Goal: Task Accomplishment & Management: Complete application form

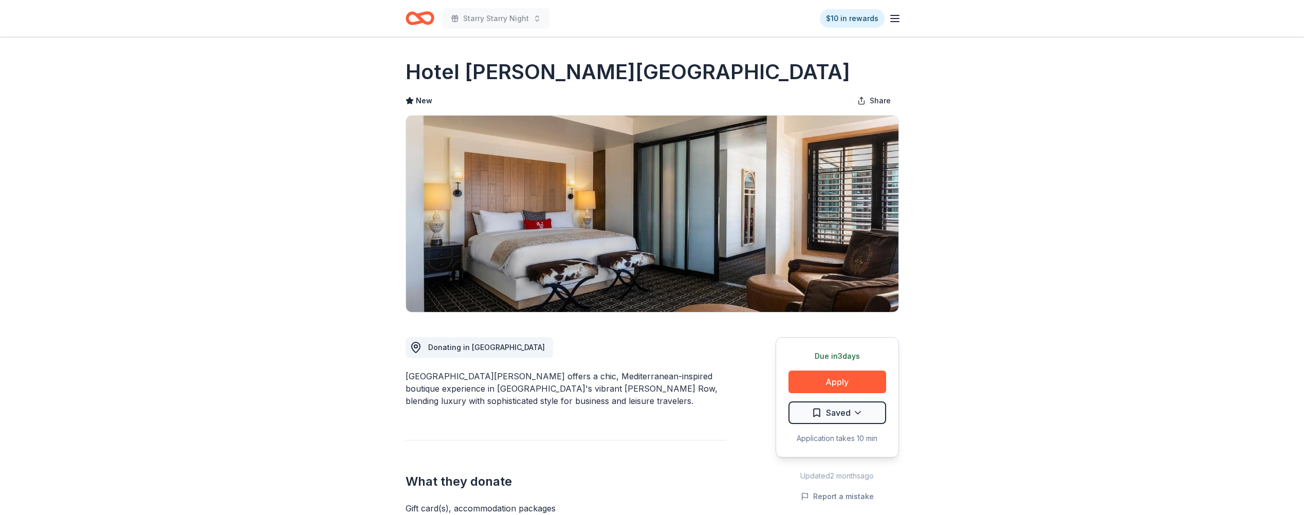
drag, startPoint x: 406, startPoint y: 71, endPoint x: 550, endPoint y: 78, distance: 144.1
click at [549, 78] on h1 "Hotel Valencia Santana Row" at bounding box center [628, 72] width 445 height 29
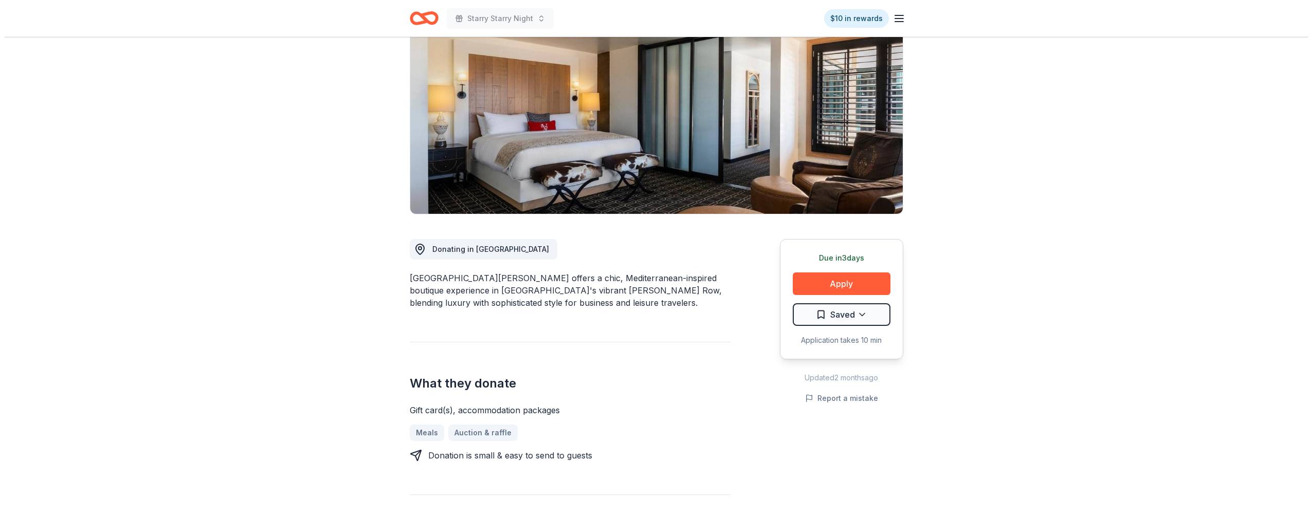
scroll to position [103, 0]
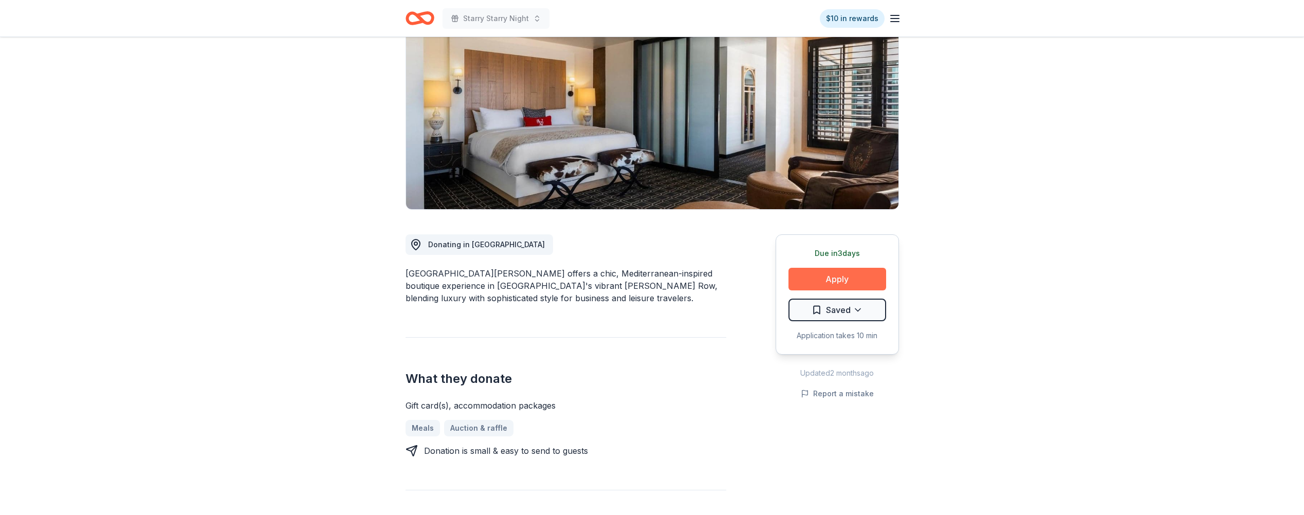
click at [834, 284] on button "Apply" at bounding box center [838, 279] width 98 height 23
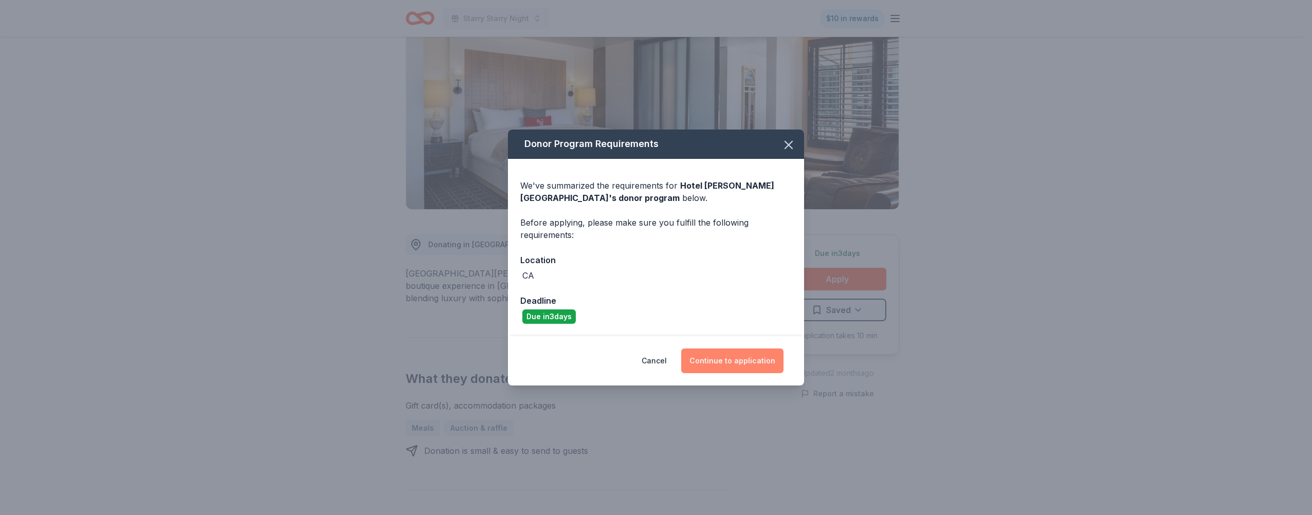
click at [716, 359] on button "Continue to application" at bounding box center [732, 361] width 102 height 25
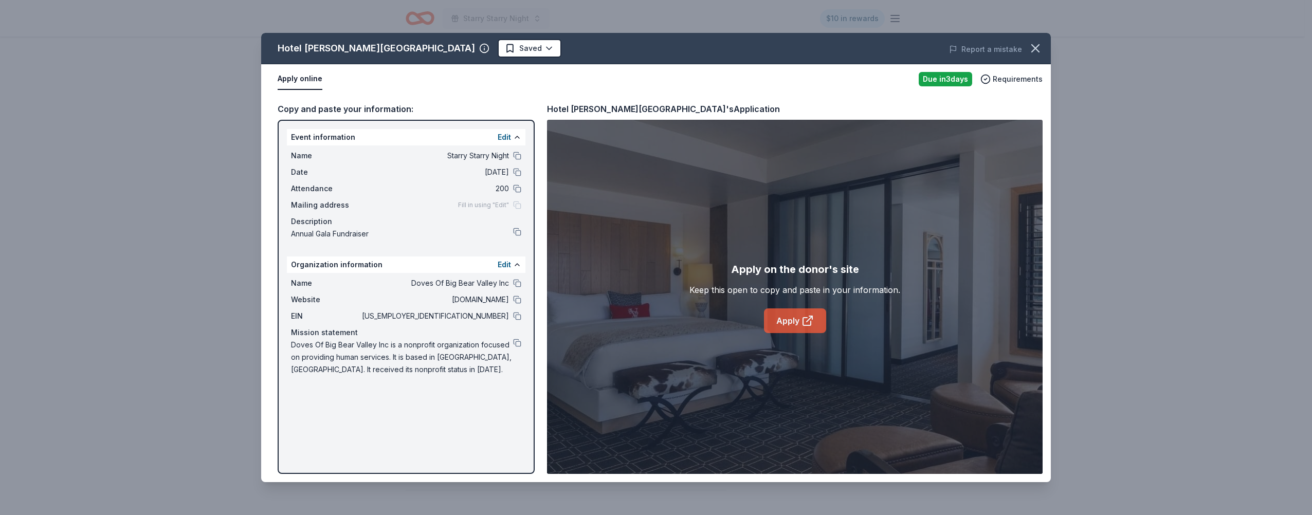
click at [776, 308] on link "Apply" at bounding box center [795, 320] width 62 height 25
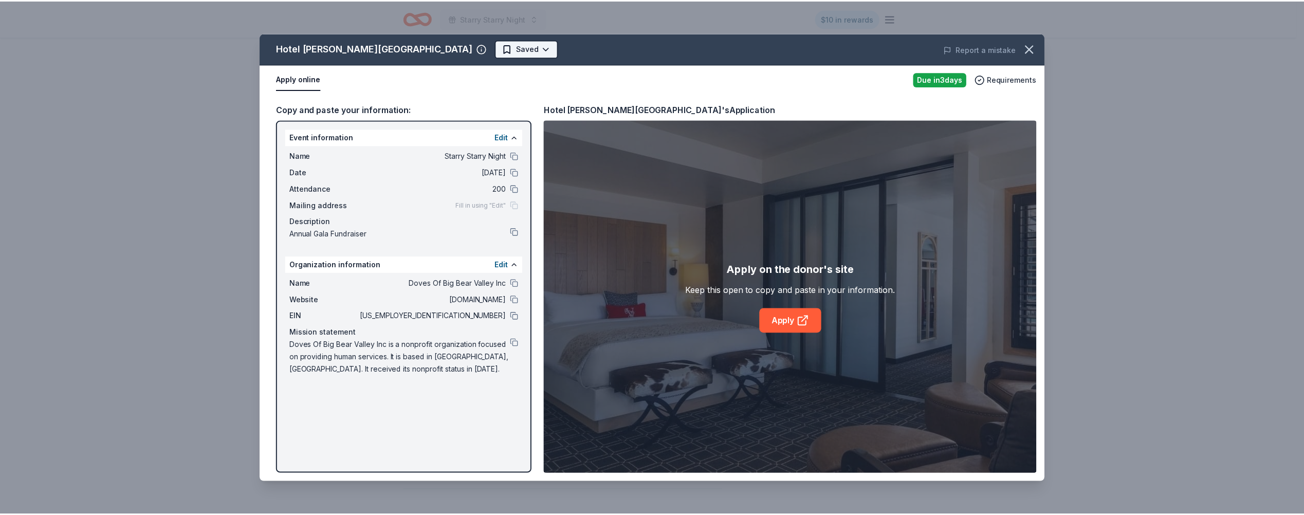
scroll to position [0, 0]
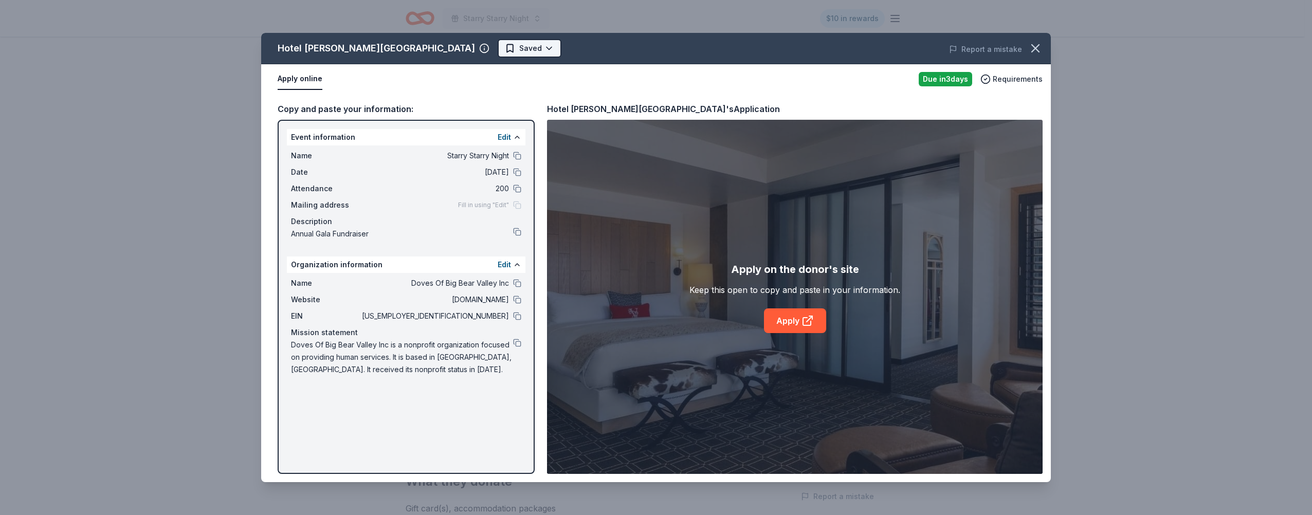
click at [446, 49] on html "Starry Starry Night $10 in rewards Due in 3 days Share Hotel Valencia Santana R…" at bounding box center [656, 257] width 1312 height 515
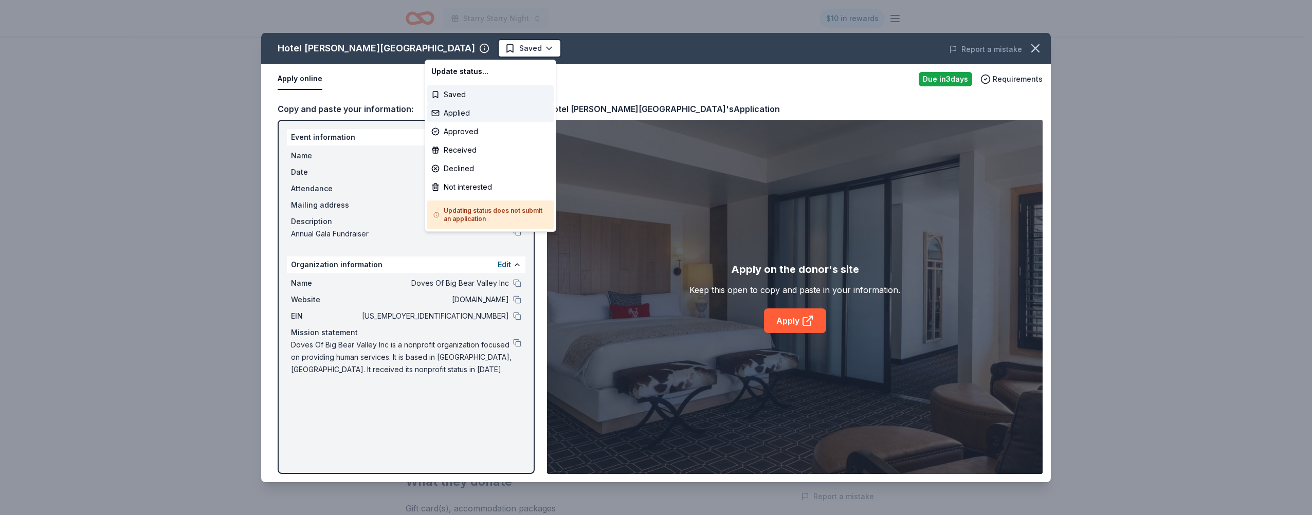
click at [452, 118] on div "Applied" at bounding box center [490, 113] width 126 height 19
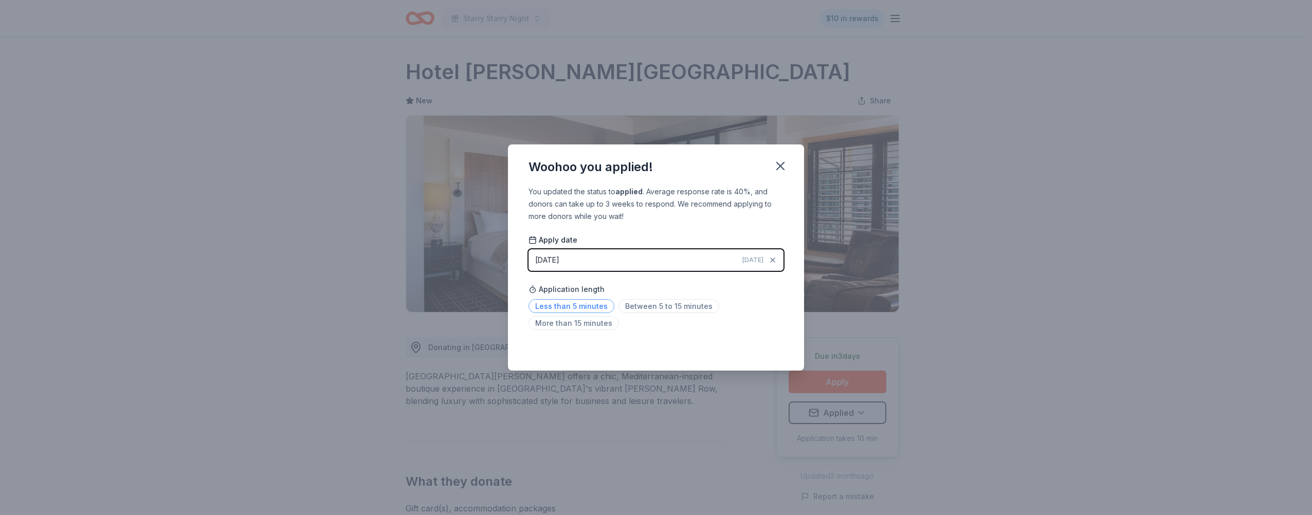
drag, startPoint x: 604, startPoint y: 307, endPoint x: 693, endPoint y: 245, distance: 108.4
click at [605, 307] on span "Less than 5 minutes" at bounding box center [572, 306] width 86 height 14
click at [779, 167] on icon "button" at bounding box center [780, 165] width 7 height 7
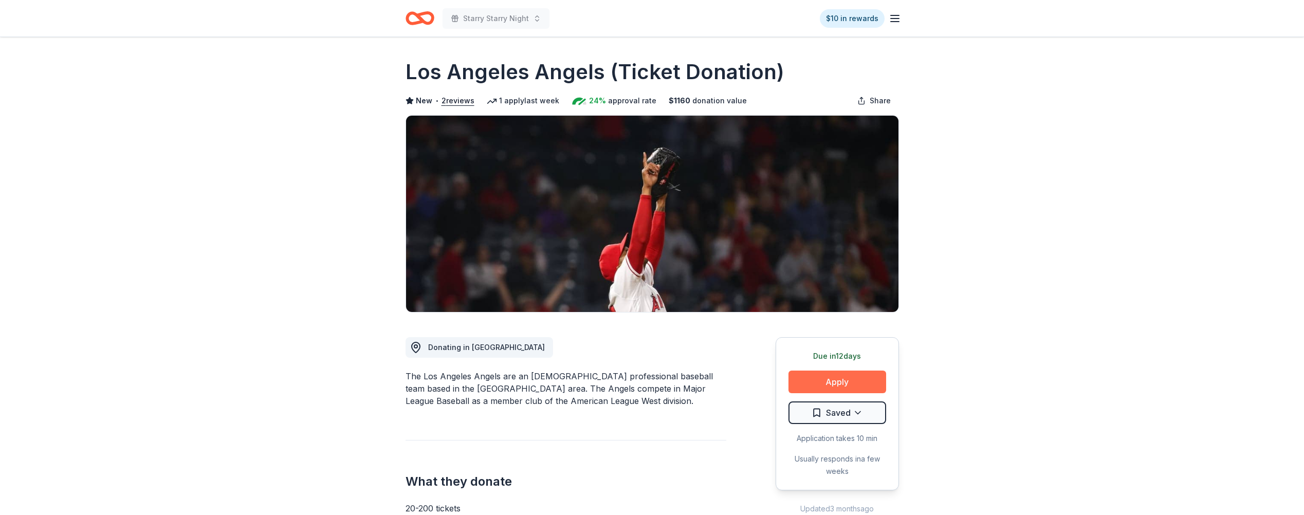
click at [813, 379] on button "Apply" at bounding box center [838, 382] width 98 height 23
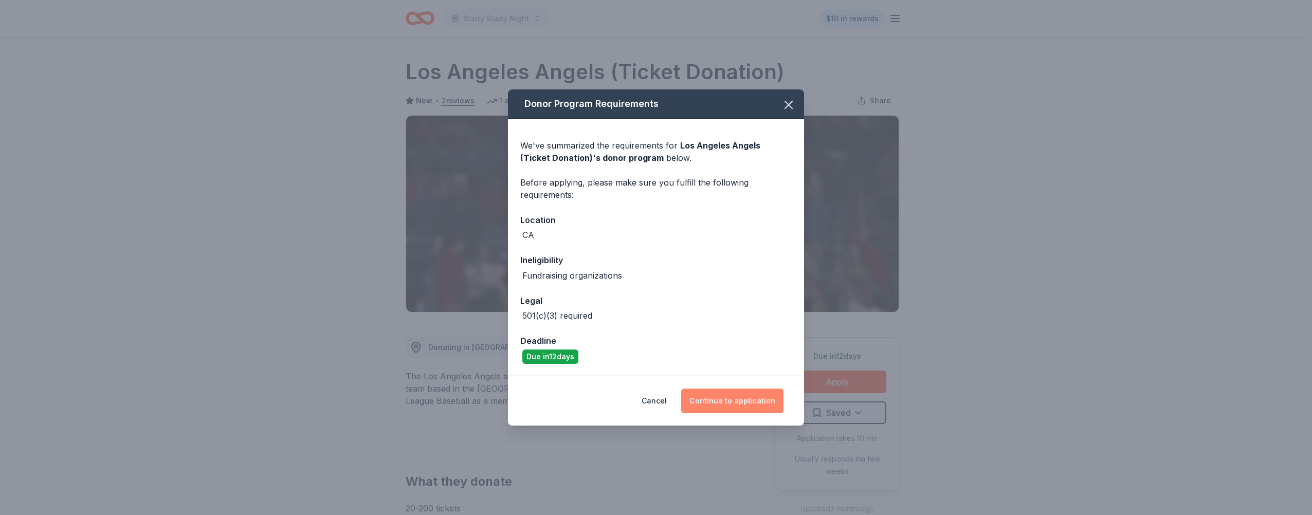
click at [725, 399] on button "Continue to application" at bounding box center [732, 401] width 102 height 25
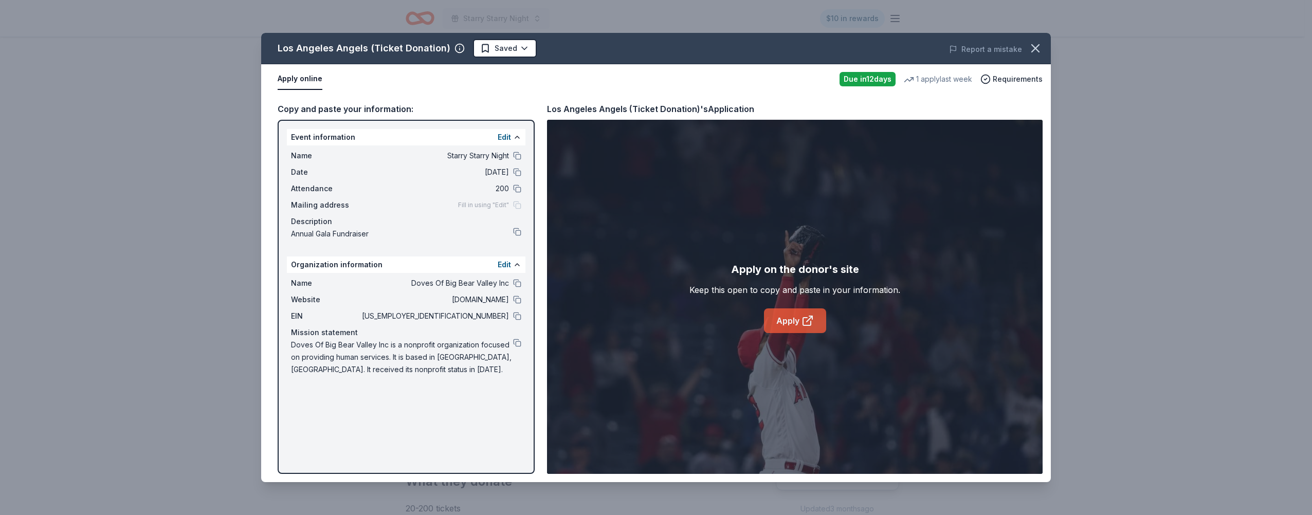
click at [805, 318] on icon at bounding box center [808, 321] width 12 height 12
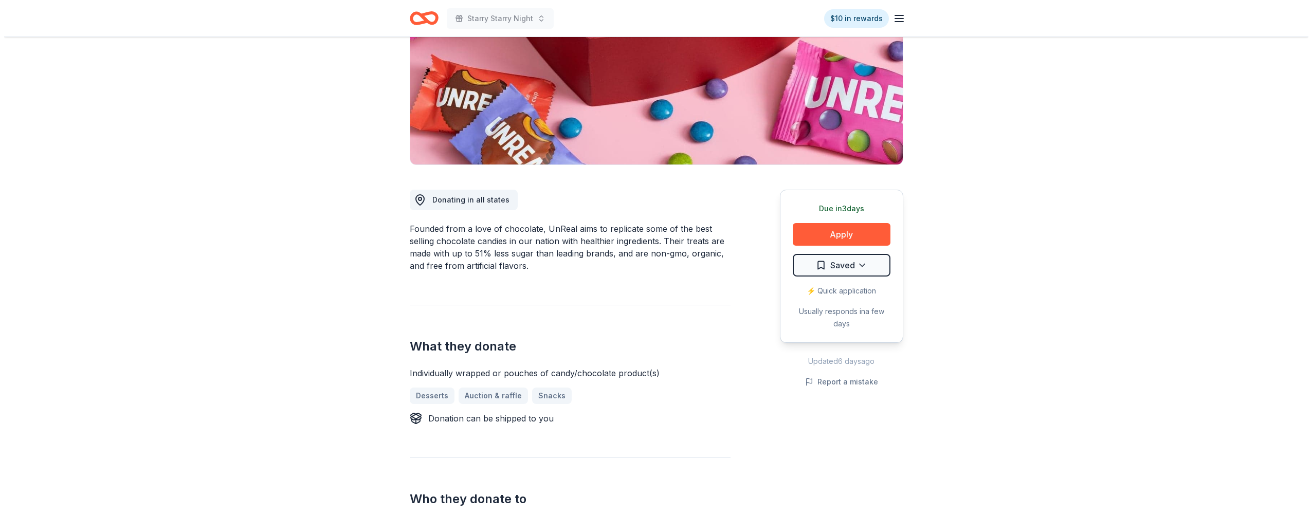
scroll to position [206, 0]
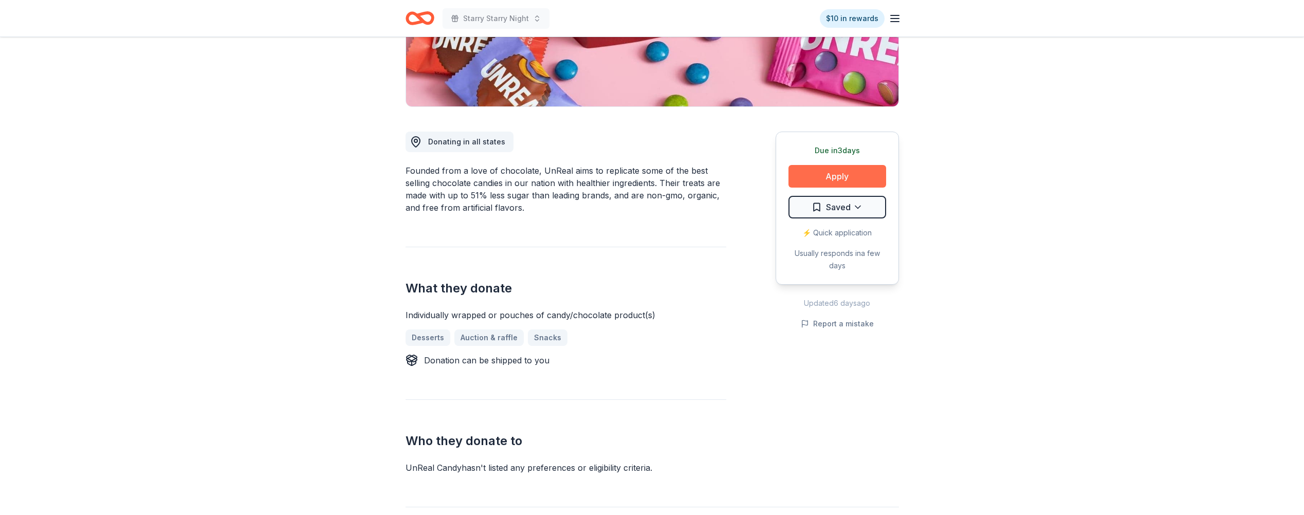
click at [844, 171] on button "Apply" at bounding box center [838, 176] width 98 height 23
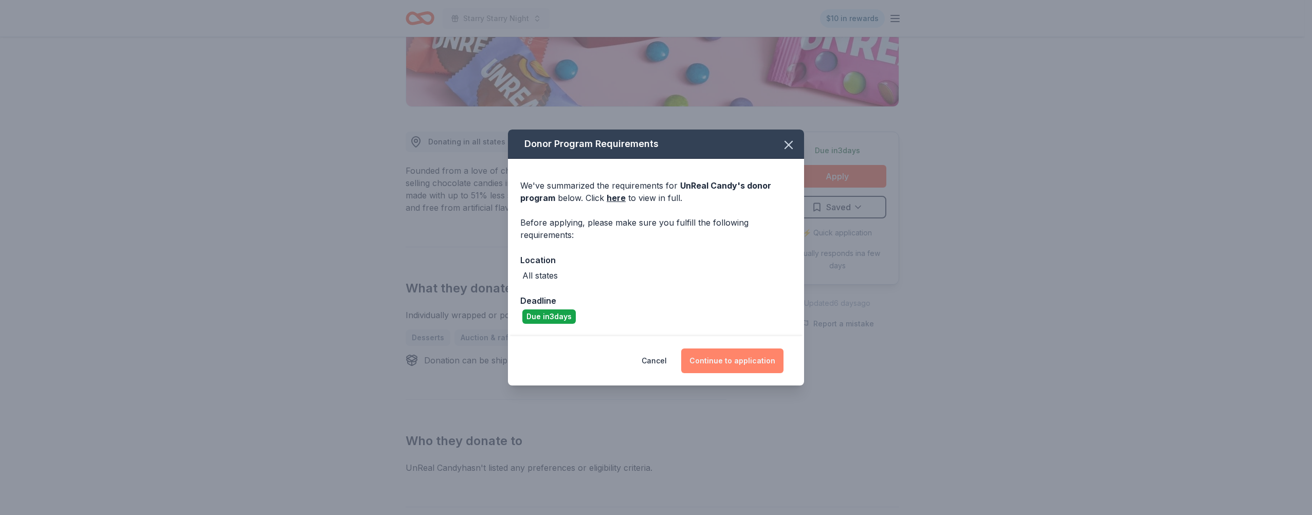
click at [748, 363] on button "Continue to application" at bounding box center [732, 361] width 102 height 25
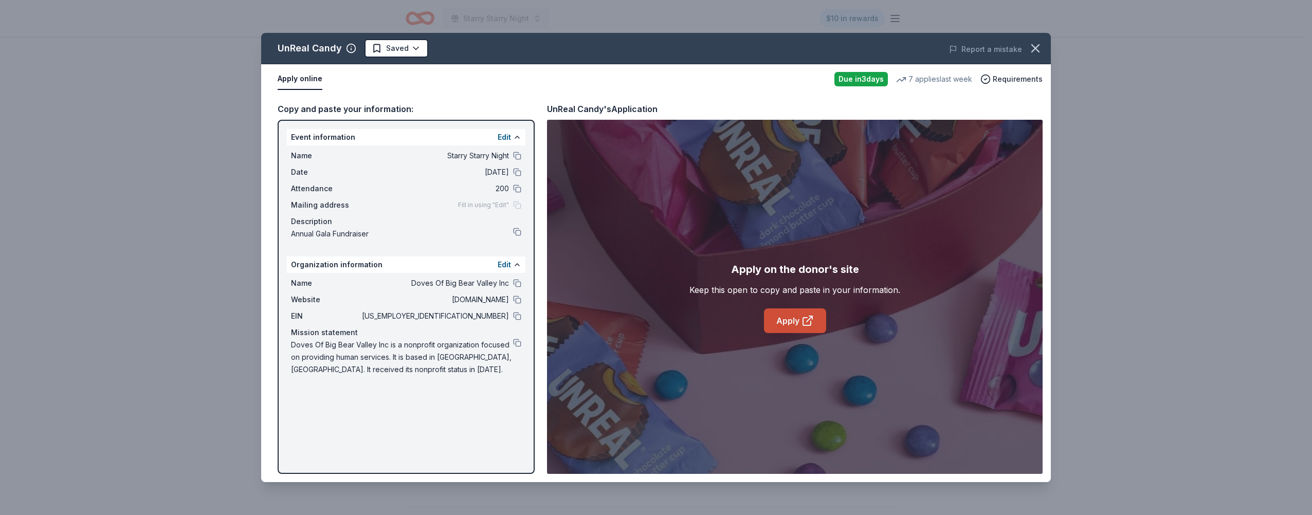
click at [790, 318] on link "Apply" at bounding box center [795, 320] width 62 height 25
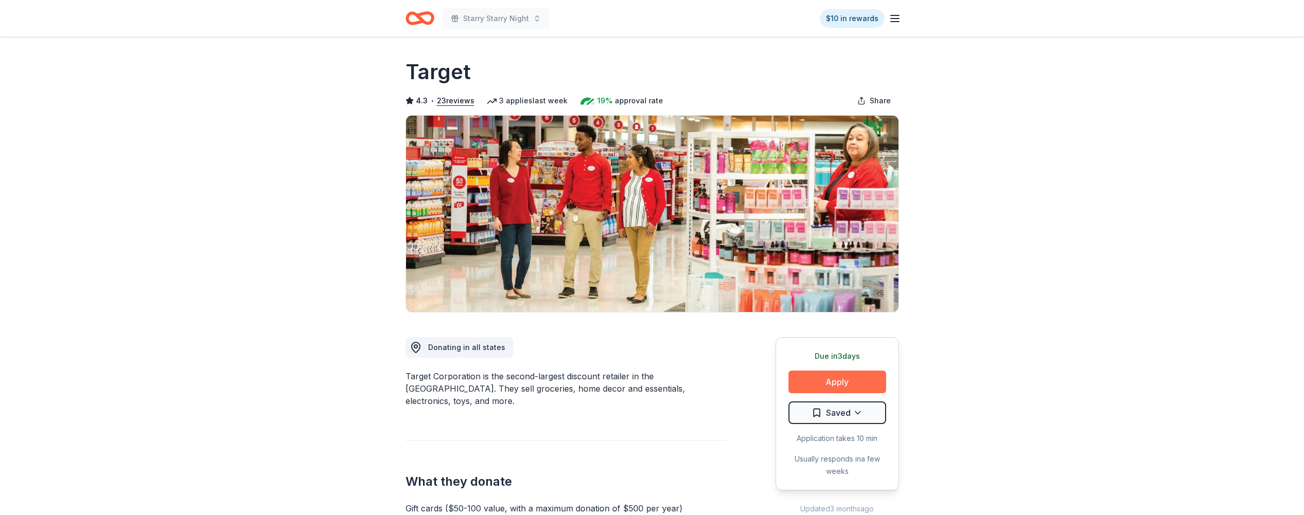
click at [840, 385] on button "Apply" at bounding box center [838, 382] width 98 height 23
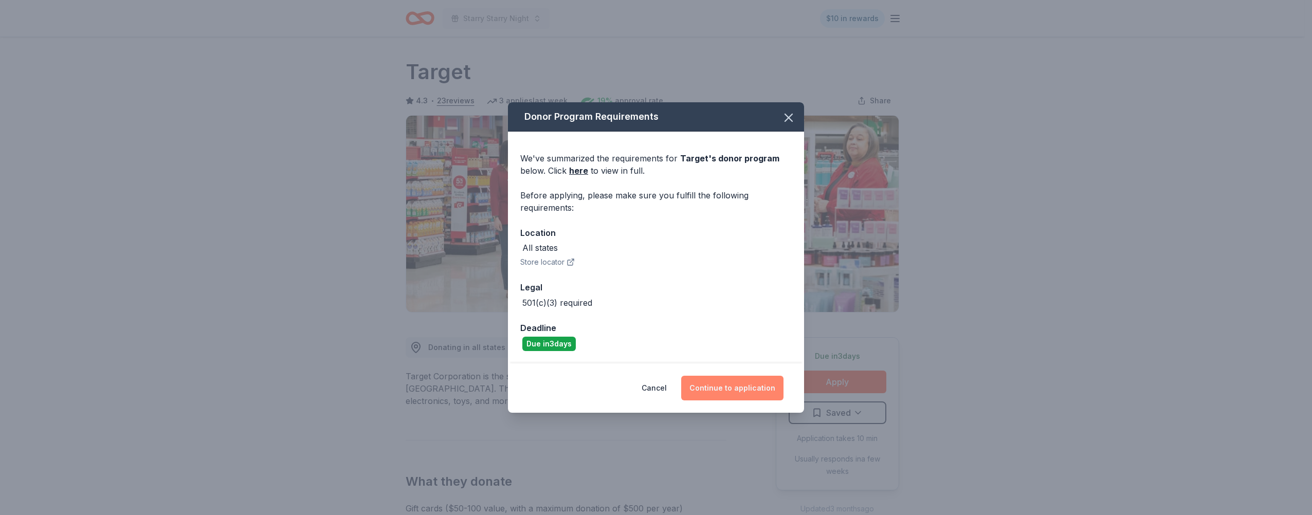
click at [753, 388] on button "Continue to application" at bounding box center [732, 388] width 102 height 25
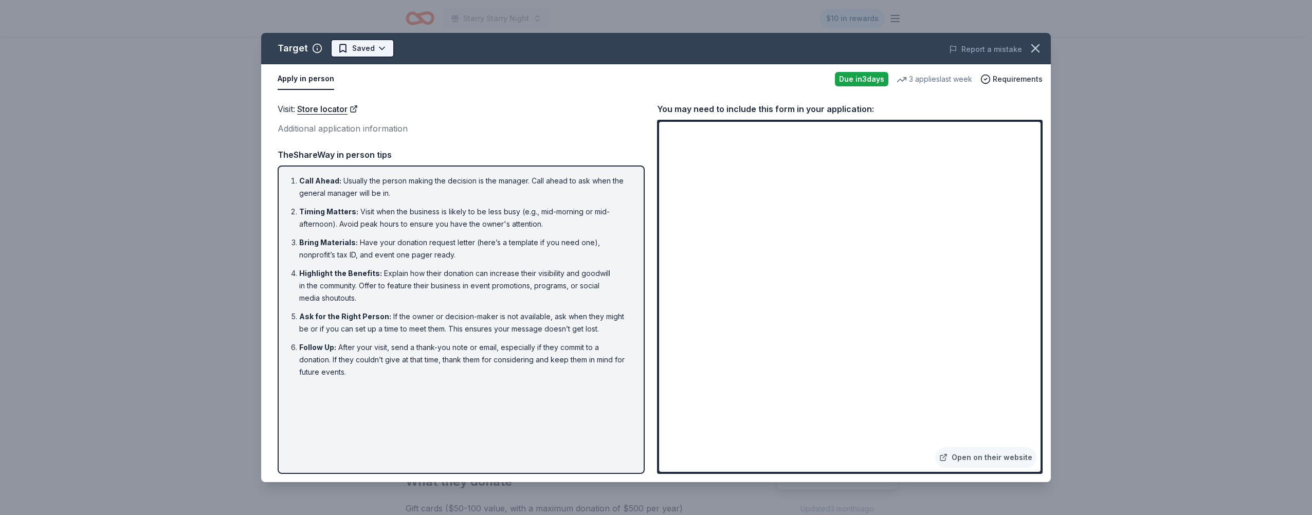
click at [360, 50] on html "Starry Starry Night $10 in rewards Due [DATE] Share Target 4.3 • 23 reviews 3 a…" at bounding box center [656, 257] width 1312 height 515
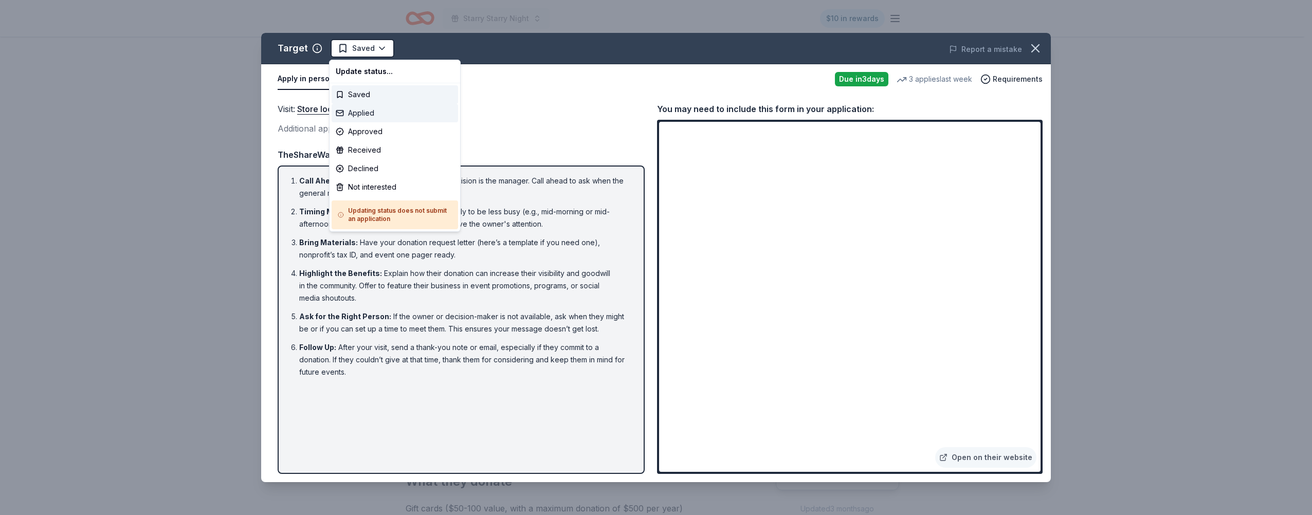
click at [359, 113] on div "Applied" at bounding box center [395, 113] width 126 height 19
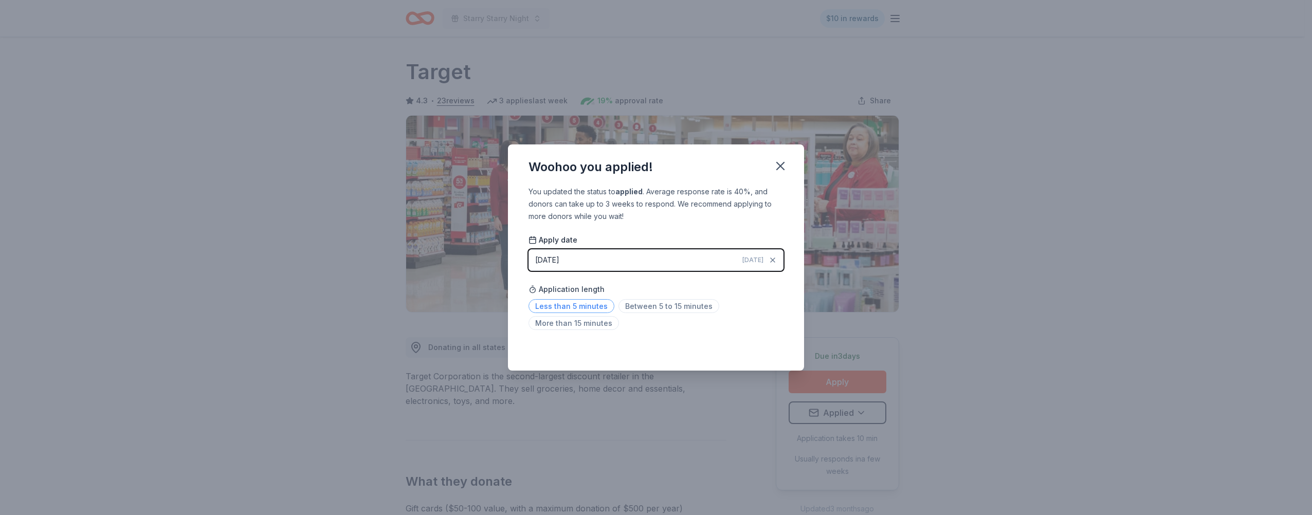
click at [590, 304] on span "Less than 5 minutes" at bounding box center [572, 306] width 86 height 14
click at [783, 162] on icon "button" at bounding box center [780, 166] width 14 height 14
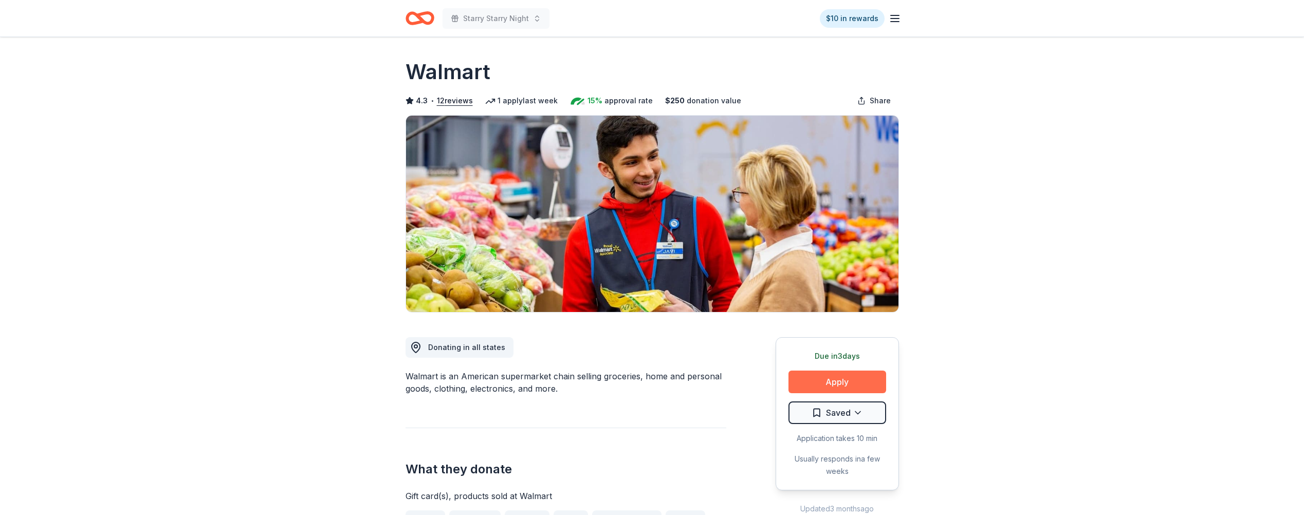
click at [848, 379] on button "Apply" at bounding box center [838, 382] width 98 height 23
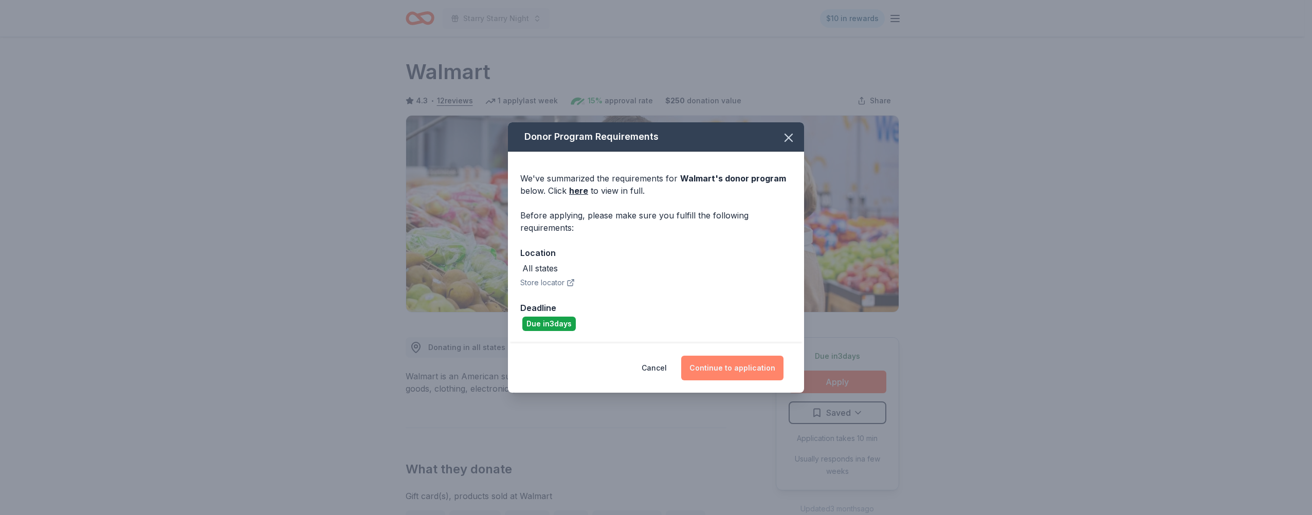
click at [718, 369] on button "Continue to application" at bounding box center [732, 368] width 102 height 25
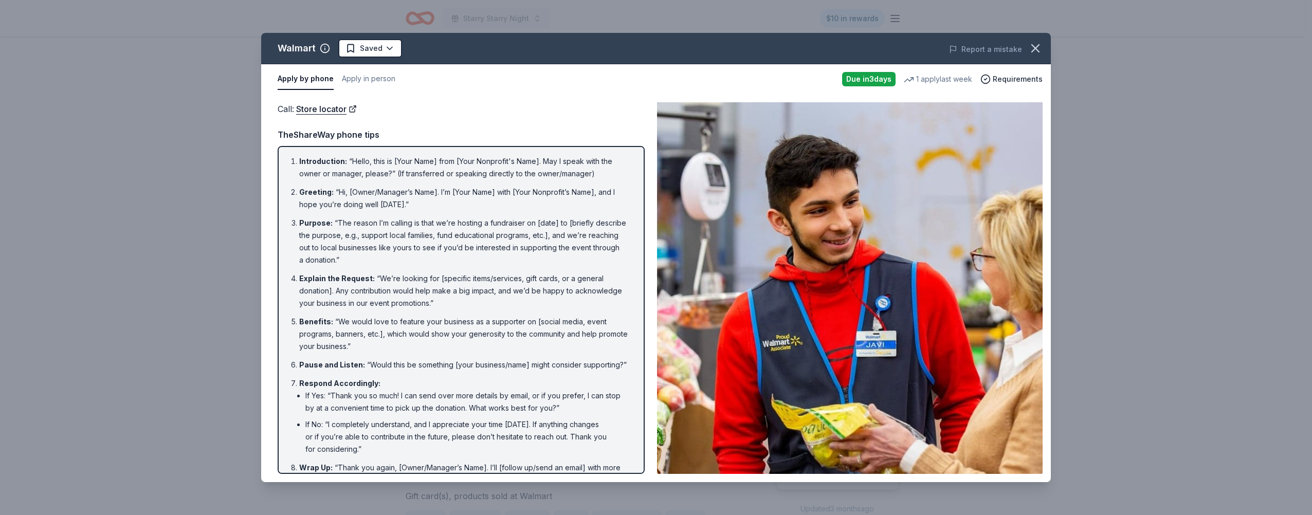
scroll to position [34, 0]
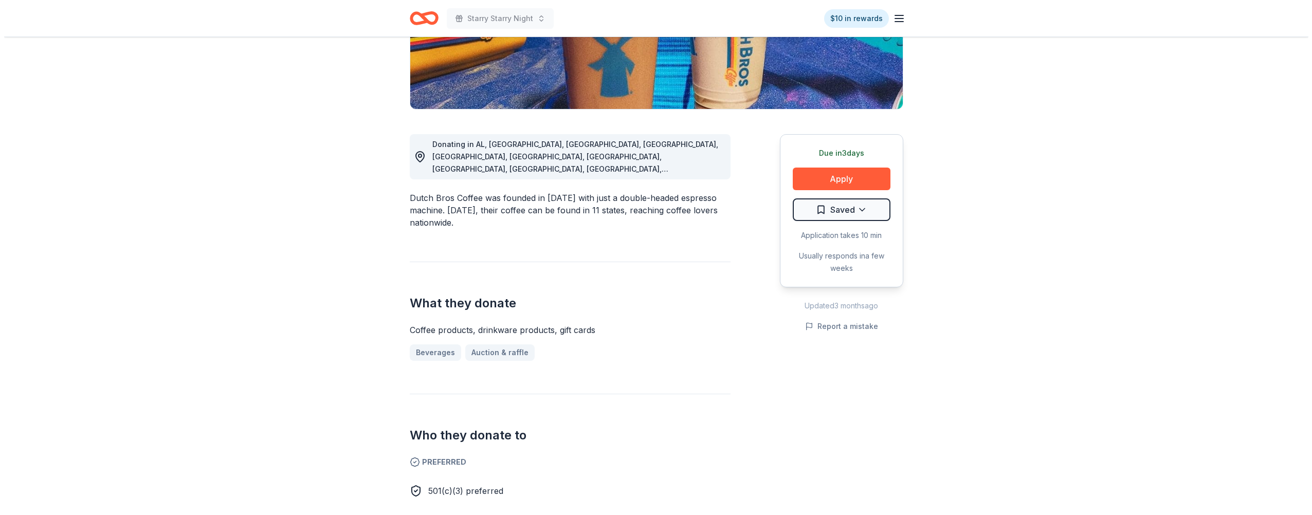
scroll to position [206, 0]
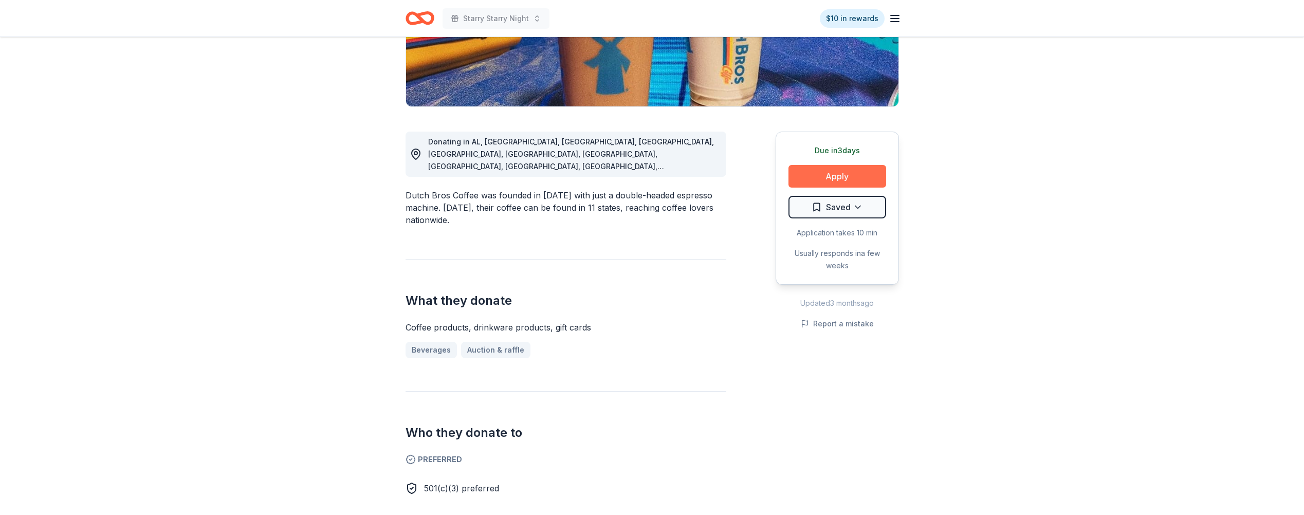
click at [847, 180] on button "Apply" at bounding box center [838, 176] width 98 height 23
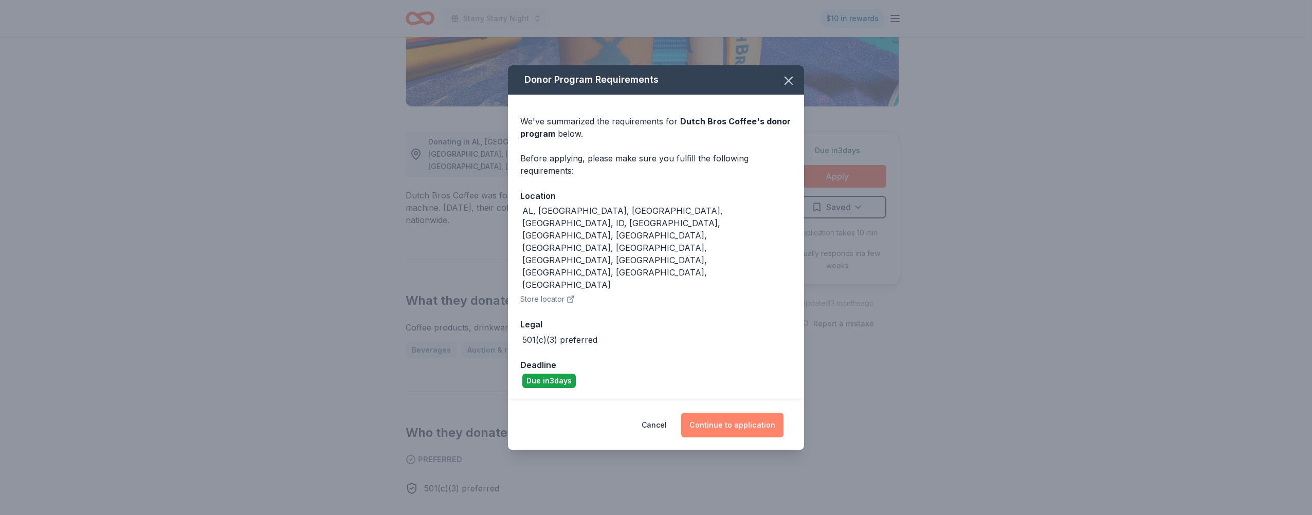
click at [703, 413] on button "Continue to application" at bounding box center [732, 425] width 102 height 25
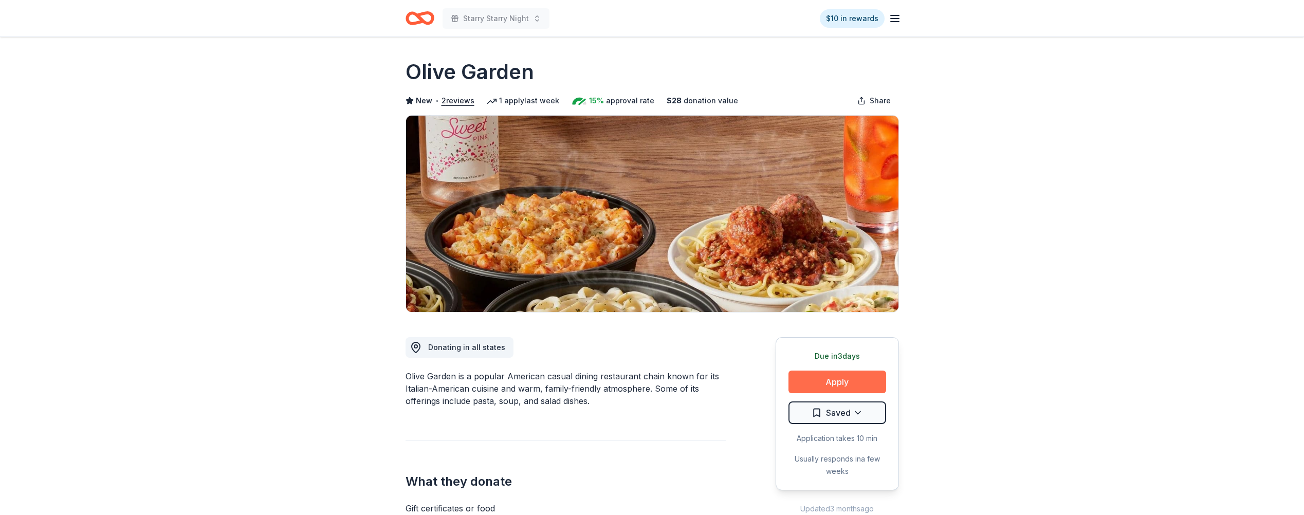
click at [849, 388] on button "Apply" at bounding box center [838, 382] width 98 height 23
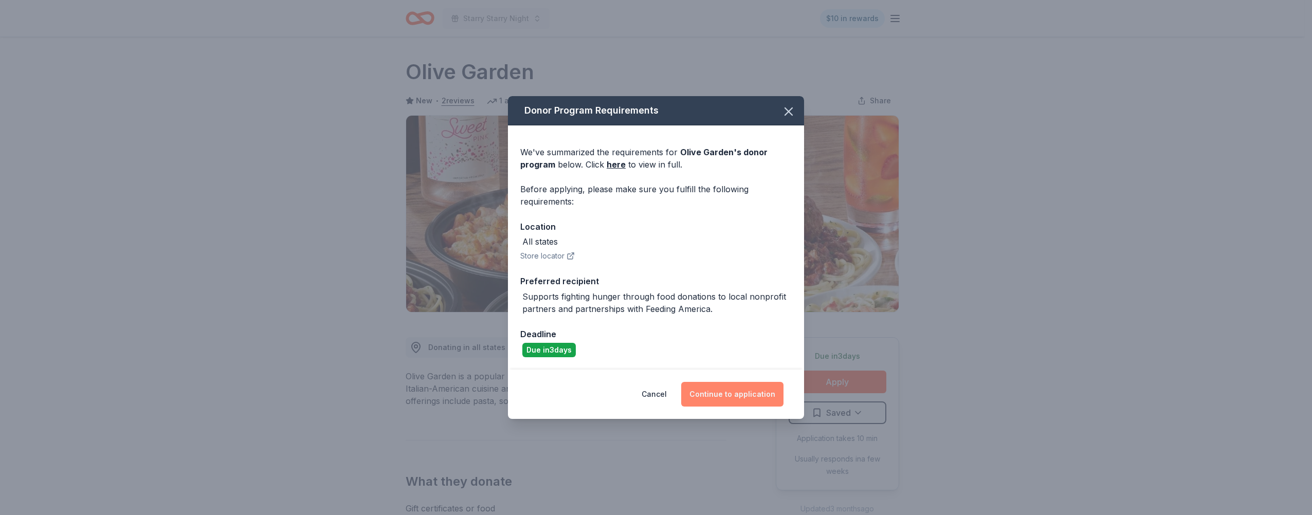
click at [750, 392] on button "Continue to application" at bounding box center [732, 394] width 102 height 25
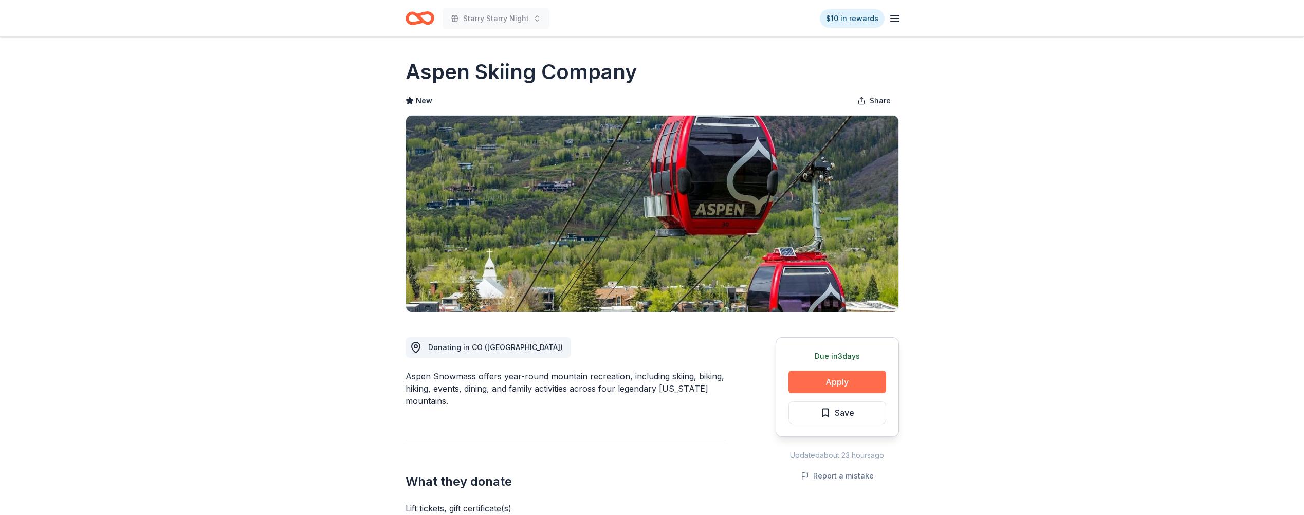
click at [827, 372] on button "Apply" at bounding box center [838, 382] width 98 height 23
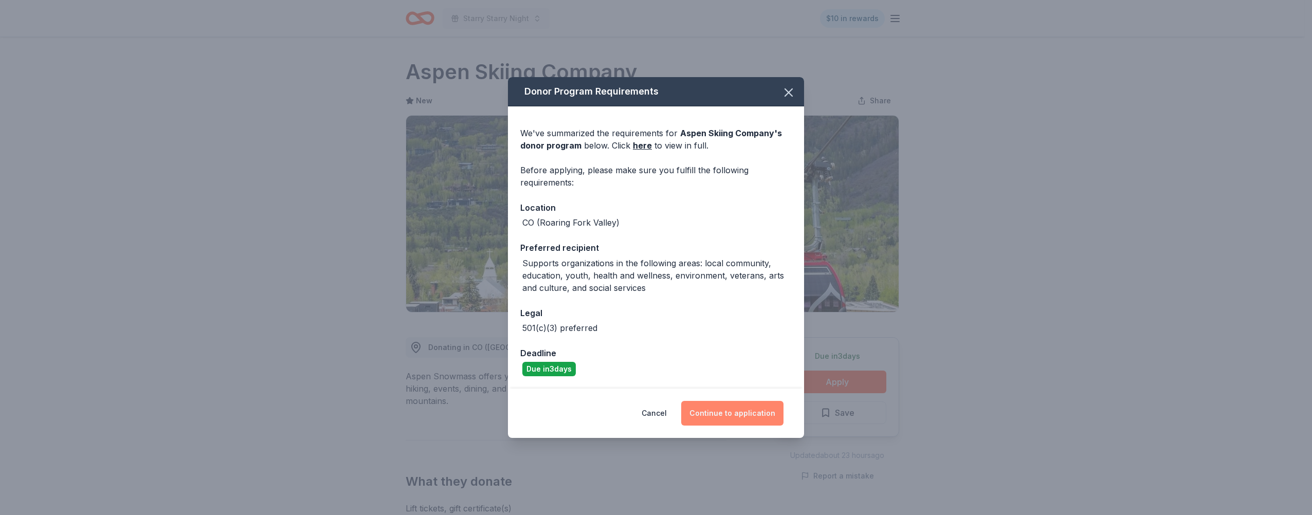
click at [741, 420] on button "Continue to application" at bounding box center [732, 413] width 102 height 25
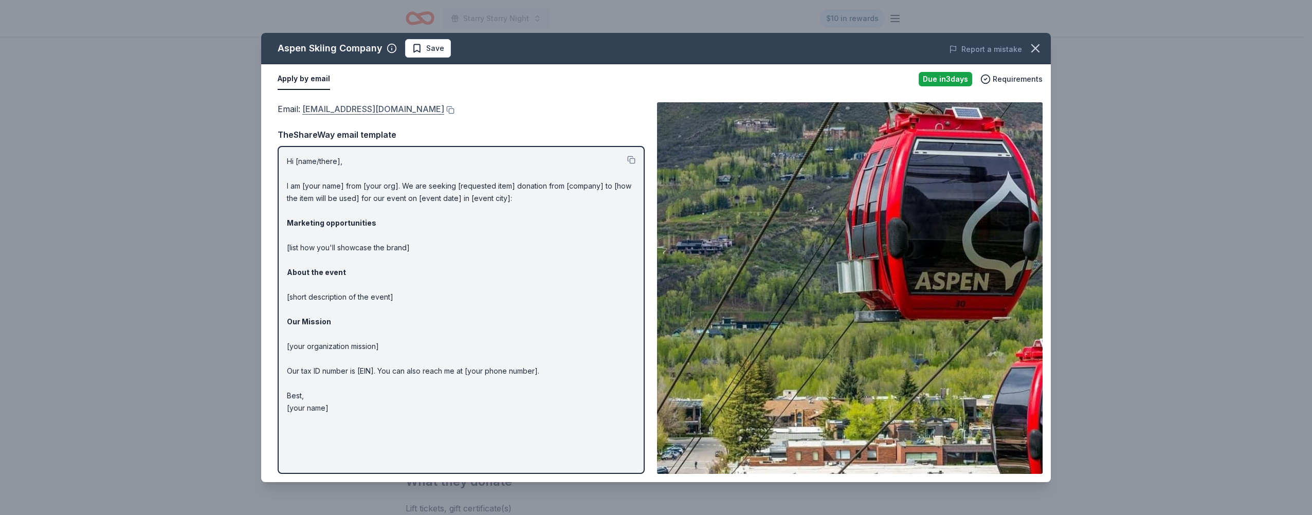
click at [363, 107] on link "[EMAIL_ADDRESS][DOMAIN_NAME]" at bounding box center [373, 108] width 142 height 13
